Goal: Find specific page/section: Find specific page/section

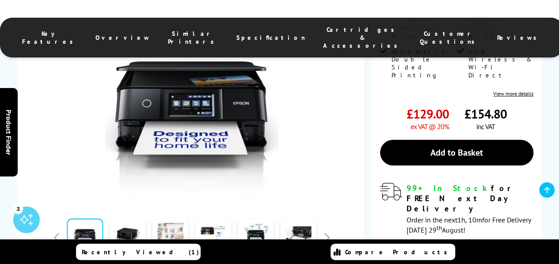
scroll to position [221, 0]
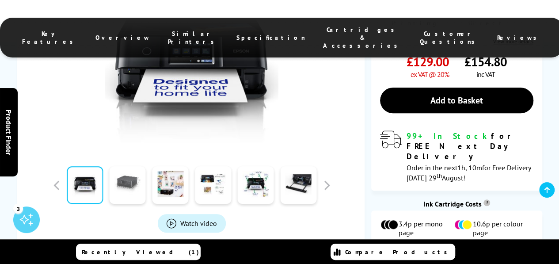
click at [134, 195] on link at bounding box center [128, 185] width 36 height 38
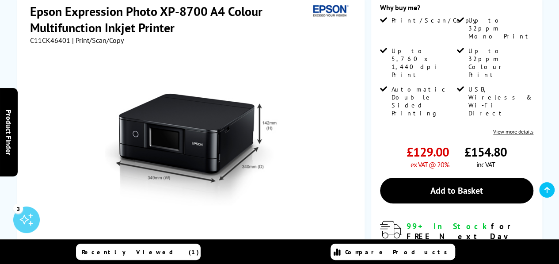
scroll to position [177, 0]
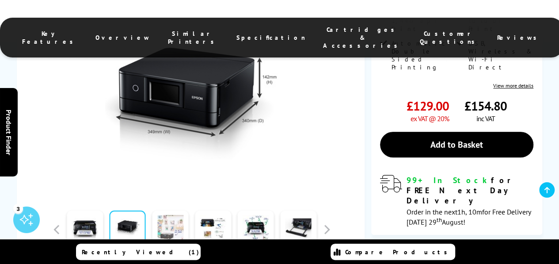
click at [179, 225] on link at bounding box center [170, 229] width 36 height 38
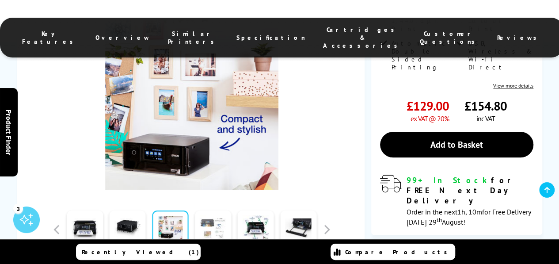
click at [216, 225] on link at bounding box center [213, 229] width 36 height 38
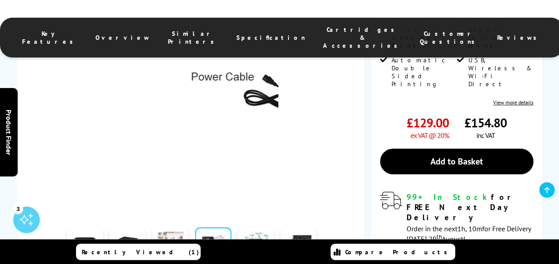
scroll to position [221, 0]
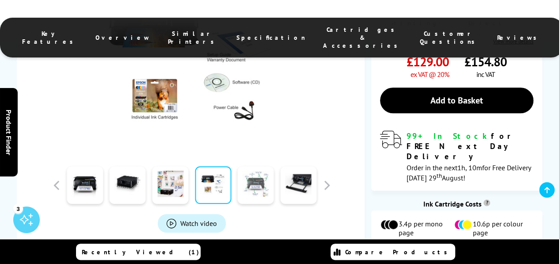
click at [262, 197] on link at bounding box center [256, 185] width 36 height 38
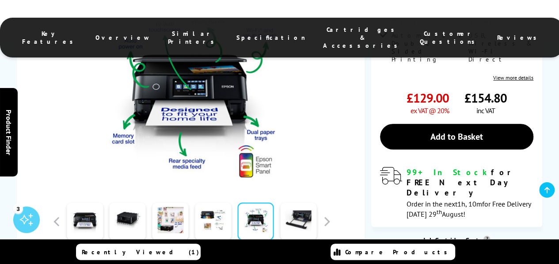
scroll to position [177, 0]
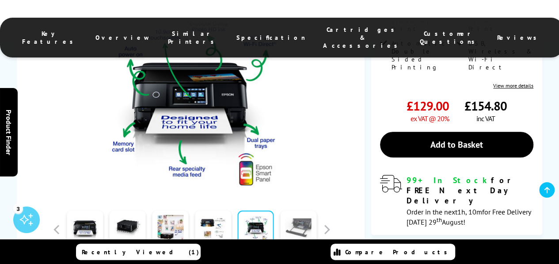
click at [304, 226] on link at bounding box center [298, 229] width 36 height 38
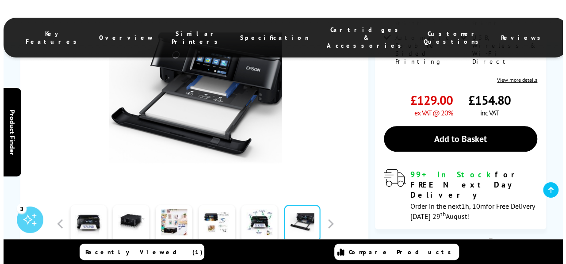
scroll to position [309, 0]
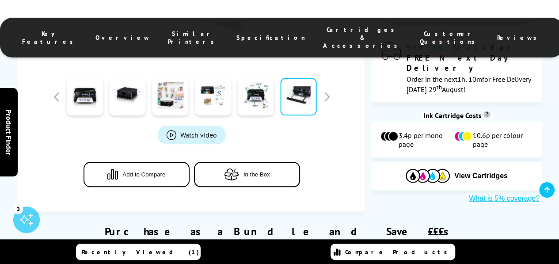
click at [202, 132] on span "Watch video" at bounding box center [198, 134] width 37 height 9
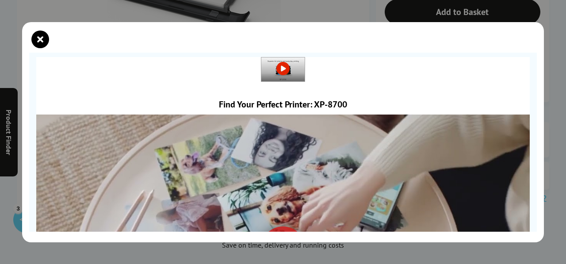
click at [281, 67] on link at bounding box center [282, 68] width 43 height 9
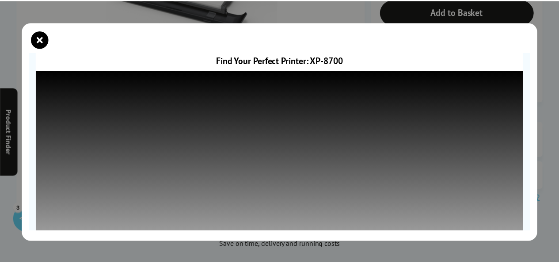
scroll to position [165, 0]
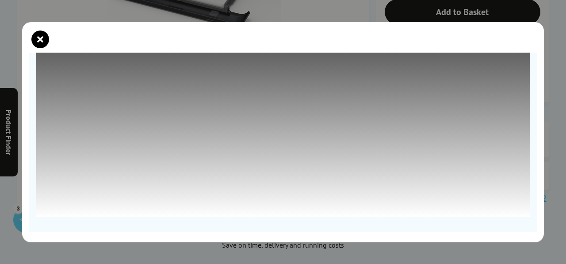
click at [45, 37] on icon "close modal" at bounding box center [40, 40] width 18 height 18
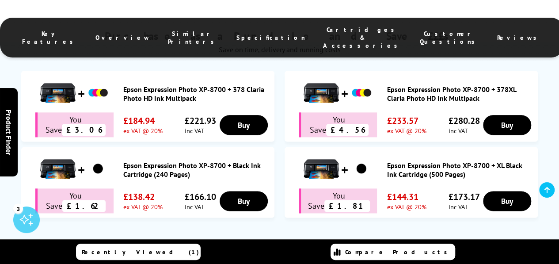
scroll to position [486, 0]
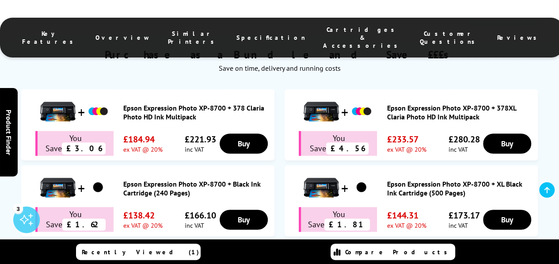
click at [324, 30] on span "Cartridges & Accessories" at bounding box center [362, 38] width 79 height 24
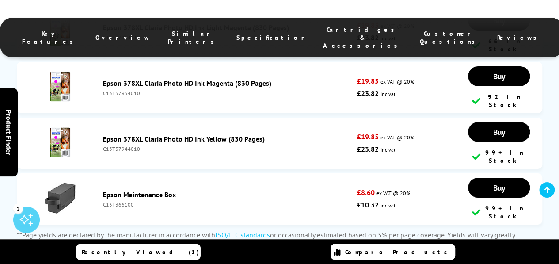
scroll to position [3153, 0]
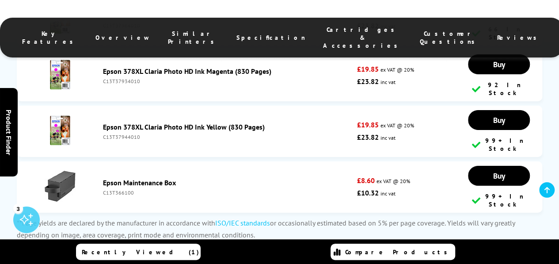
click at [430, 250] on link "Compare Products" at bounding box center [393, 252] width 125 height 16
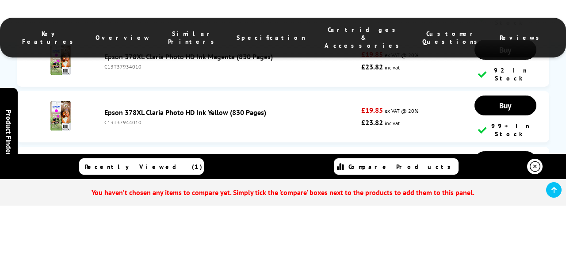
click at [534, 161] on icon at bounding box center [535, 166] width 11 height 11
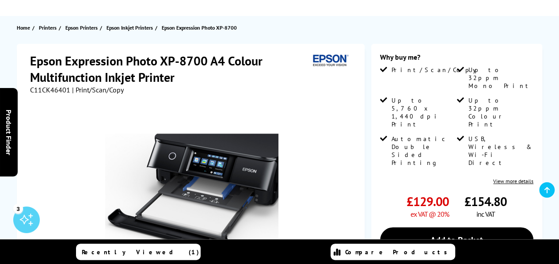
scroll to position [58, 0]
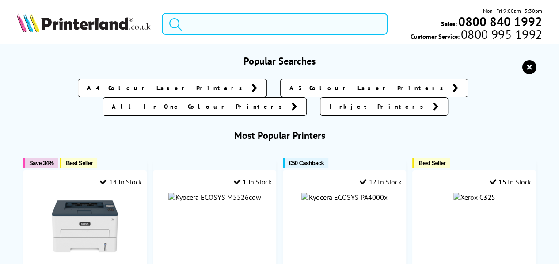
click at [230, 21] on input "search" at bounding box center [275, 24] width 226 height 22
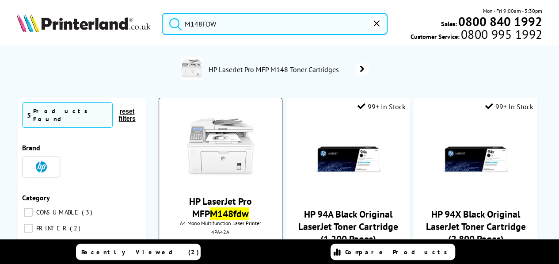
type input "M148FDW"
click at [231, 161] on img at bounding box center [220, 147] width 66 height 66
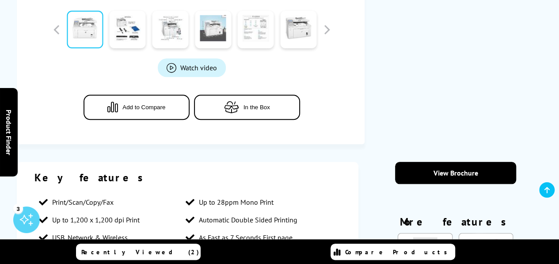
scroll to position [398, 0]
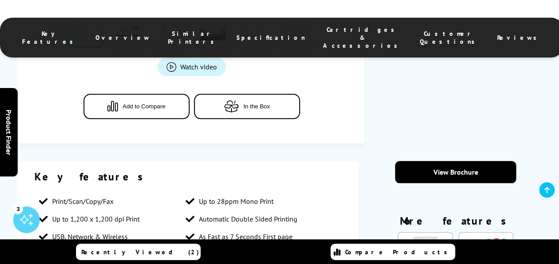
click at [323, 31] on span "Cartridges & Accessories" at bounding box center [362, 38] width 79 height 24
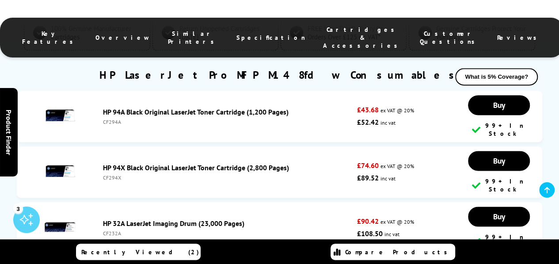
scroll to position [2257, 0]
